Goal: Find specific fact: Find specific fact

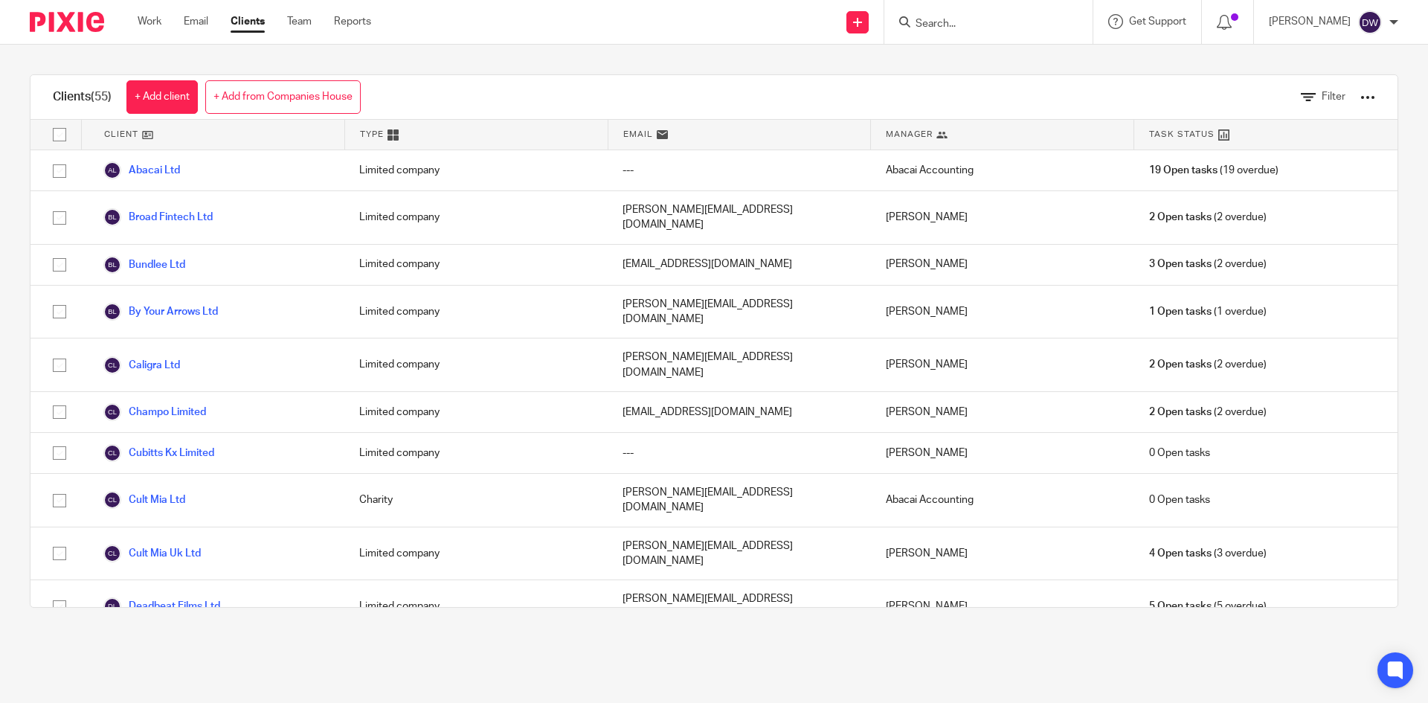
click at [973, 19] on input "Search" at bounding box center [981, 24] width 134 height 13
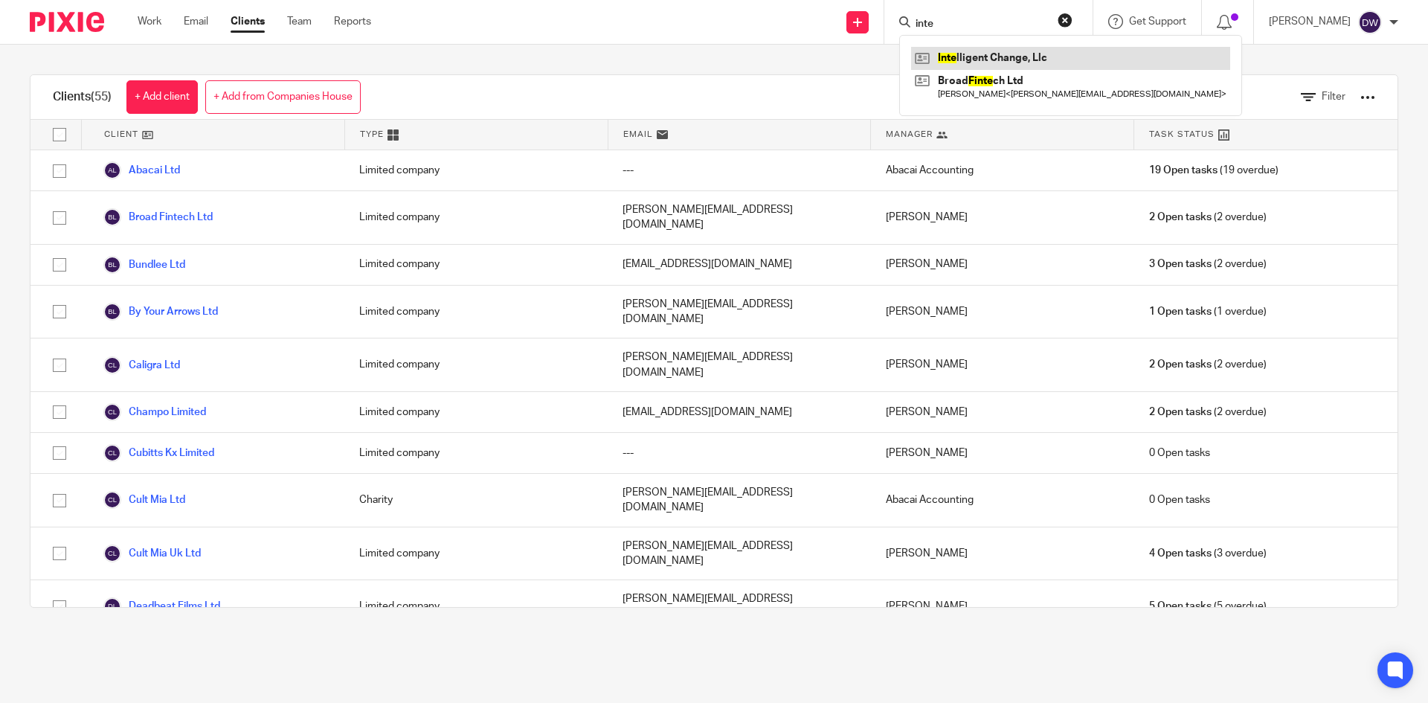
type input "inte"
click at [1015, 64] on link at bounding box center [1070, 58] width 319 height 22
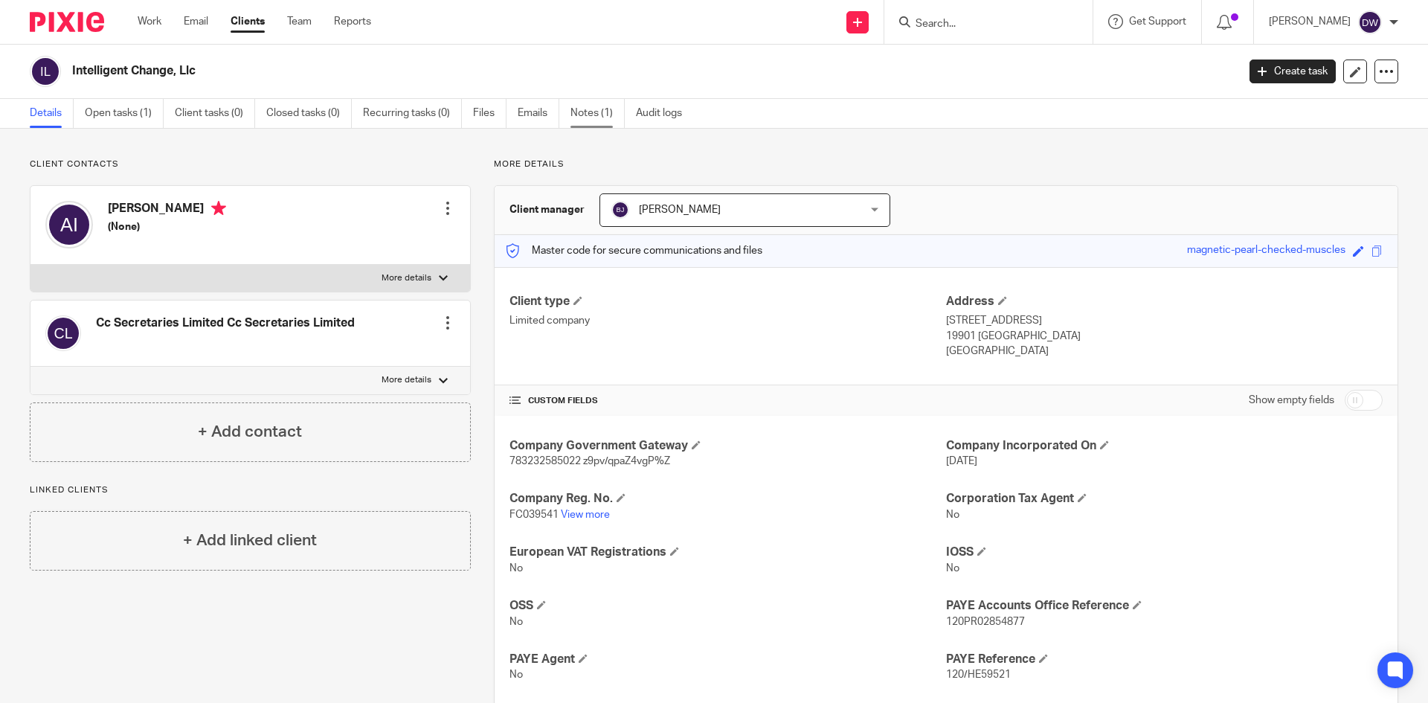
click at [585, 110] on link "Notes (1)" at bounding box center [598, 113] width 54 height 29
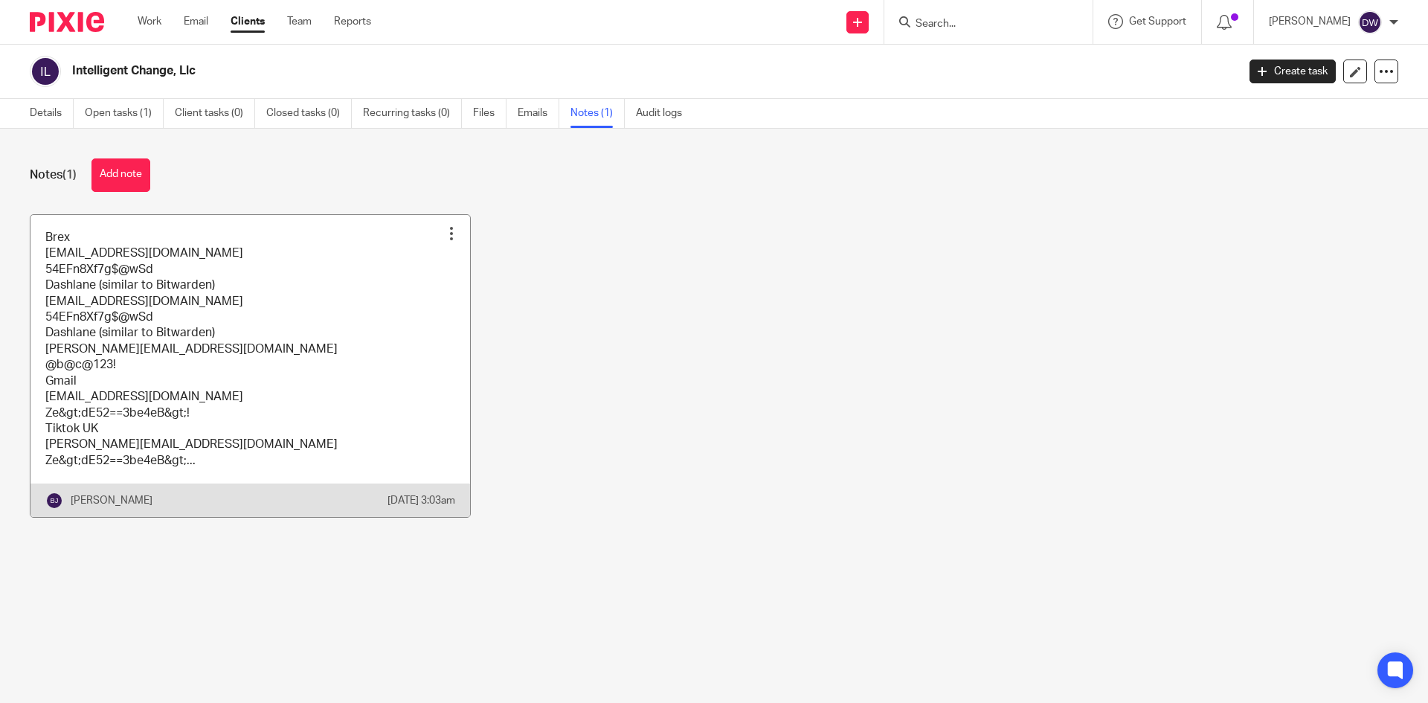
click at [258, 301] on link at bounding box center [251, 366] width 440 height 303
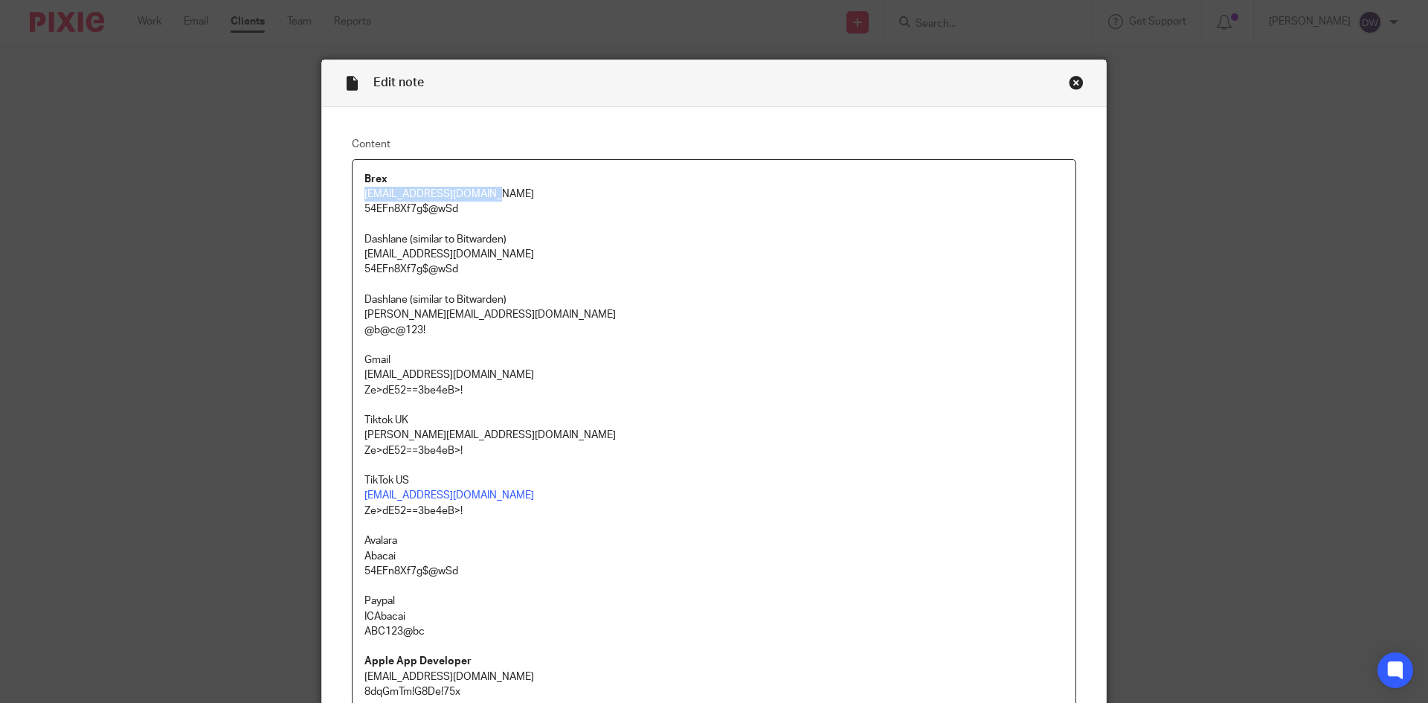
drag, startPoint x: 357, startPoint y: 194, endPoint x: 480, endPoint y: 194, distance: 122.7
click at [480, 194] on div "Brex Accounting@abacai.co.uk 54EFn8Xf7g$@wSd Dashlane (similar to Bitwarden) Be…" at bounding box center [714, 657] width 723 height 995
copy p "Accounting@abacai.co.uk"
drag, startPoint x: 360, startPoint y: 208, endPoint x: 469, endPoint y: 206, distance: 108.6
click at [469, 206] on p "54EFn8Xf7g$@wSd" at bounding box center [714, 209] width 699 height 15
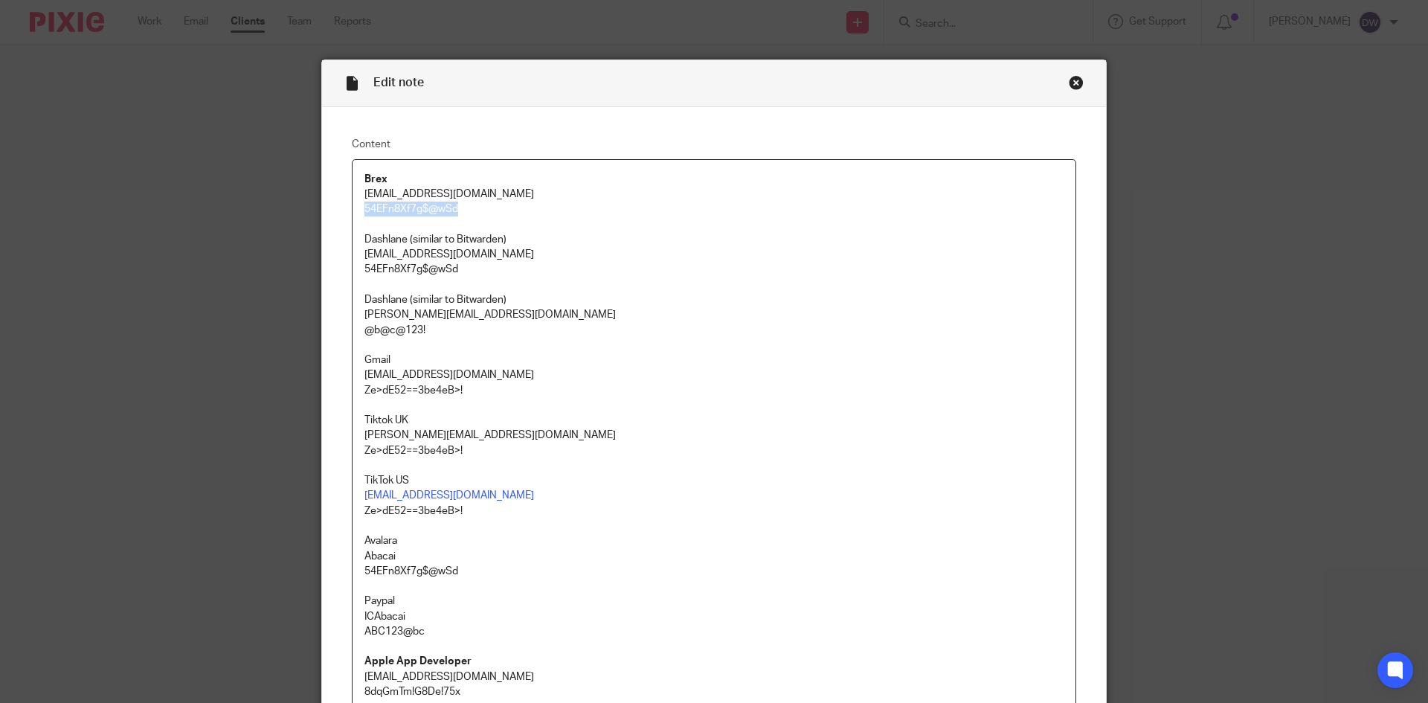
copy p "54EFn8Xf7g$@wSd"
